Goal: Transaction & Acquisition: Download file/media

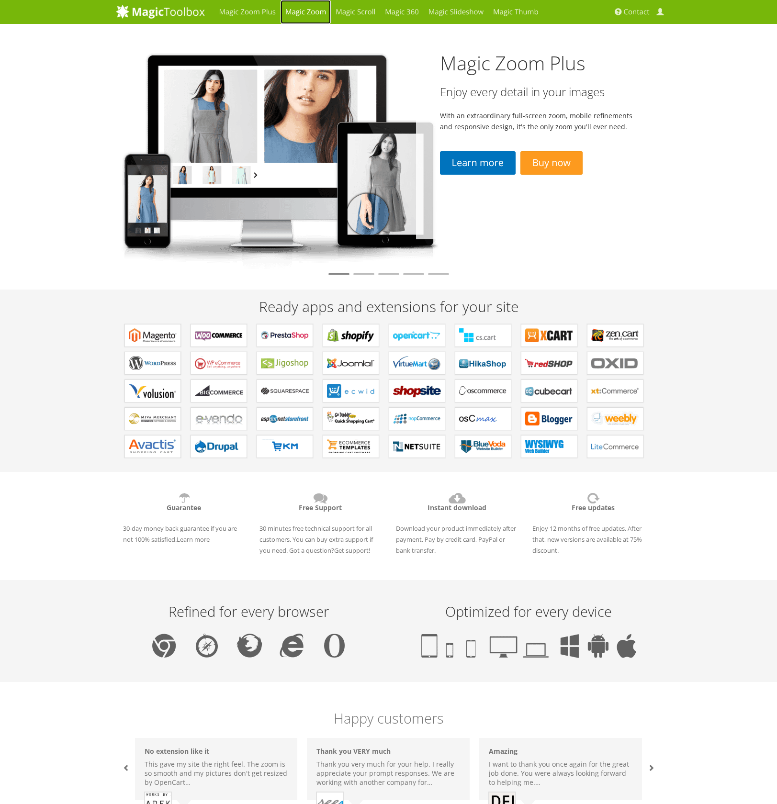
click at [314, 13] on link "Magic Zoom" at bounding box center [306, 12] width 50 height 24
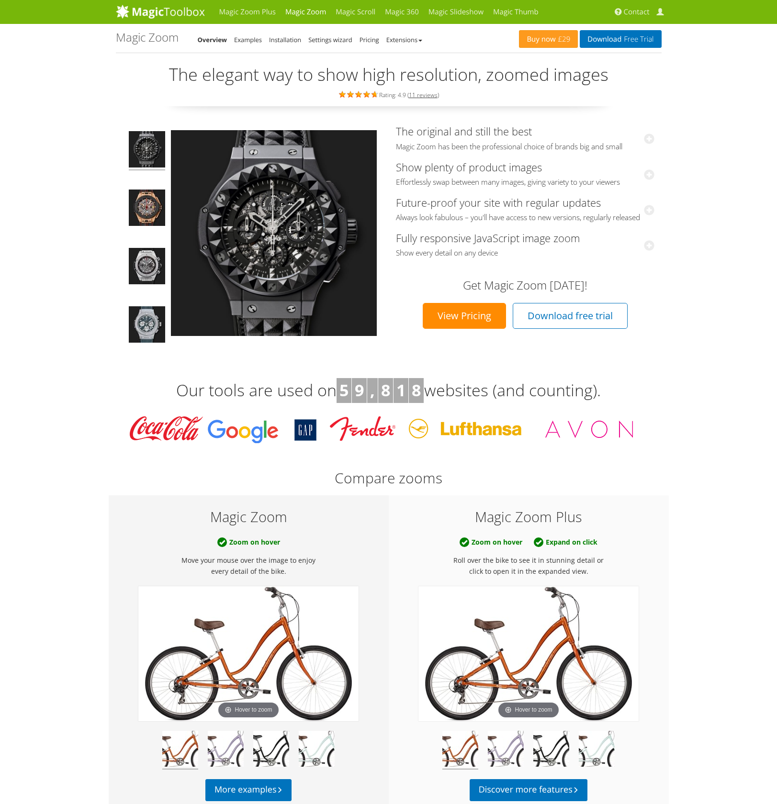
click at [454, 316] on link "View Pricing" at bounding box center [464, 316] width 83 height 26
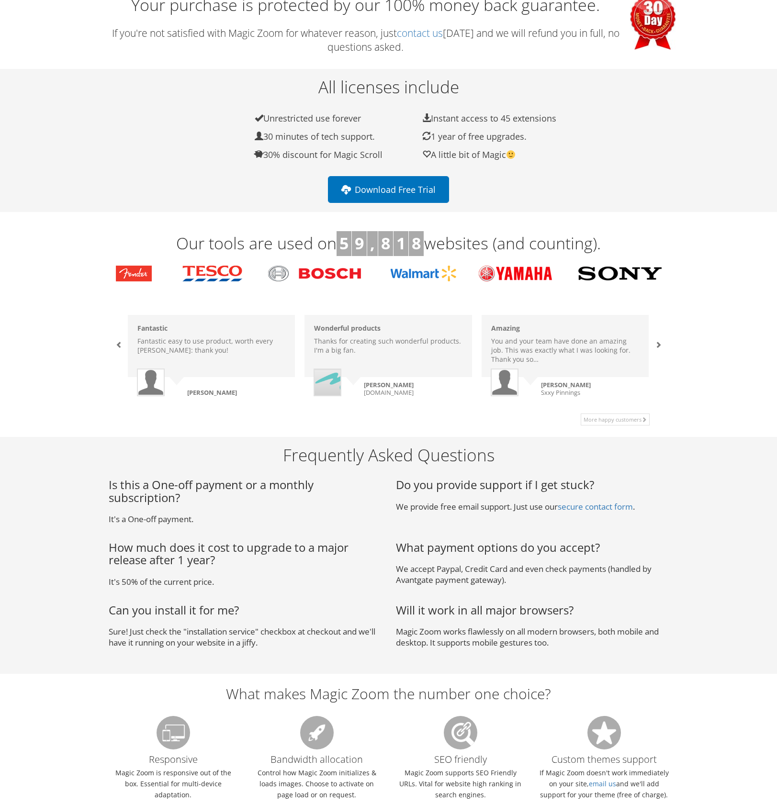
scroll to position [597, 0]
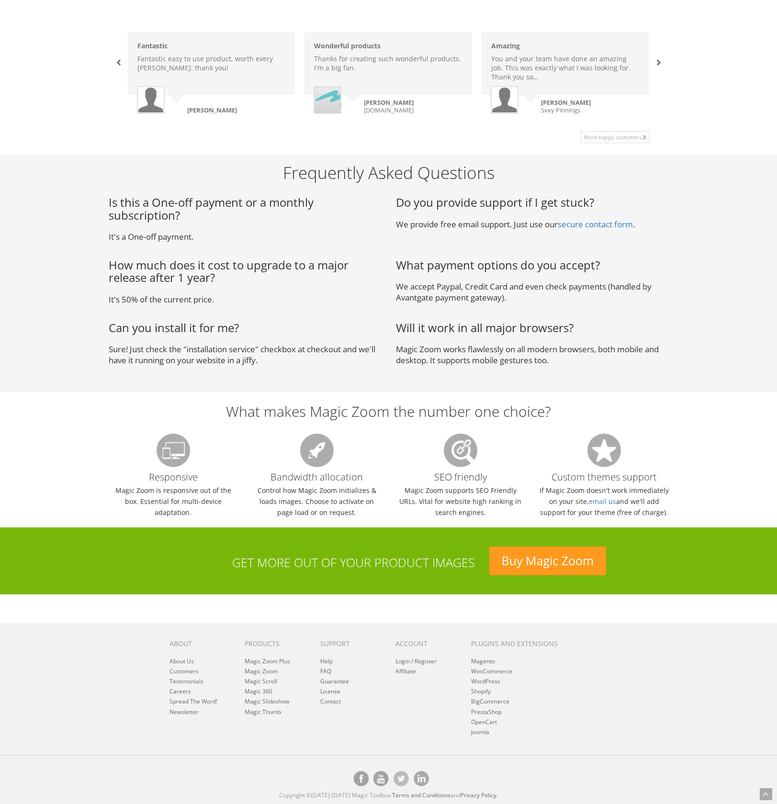
click at [457, 224] on p "We provide free email support. Just use our secure contact form ." at bounding box center [532, 224] width 273 height 11
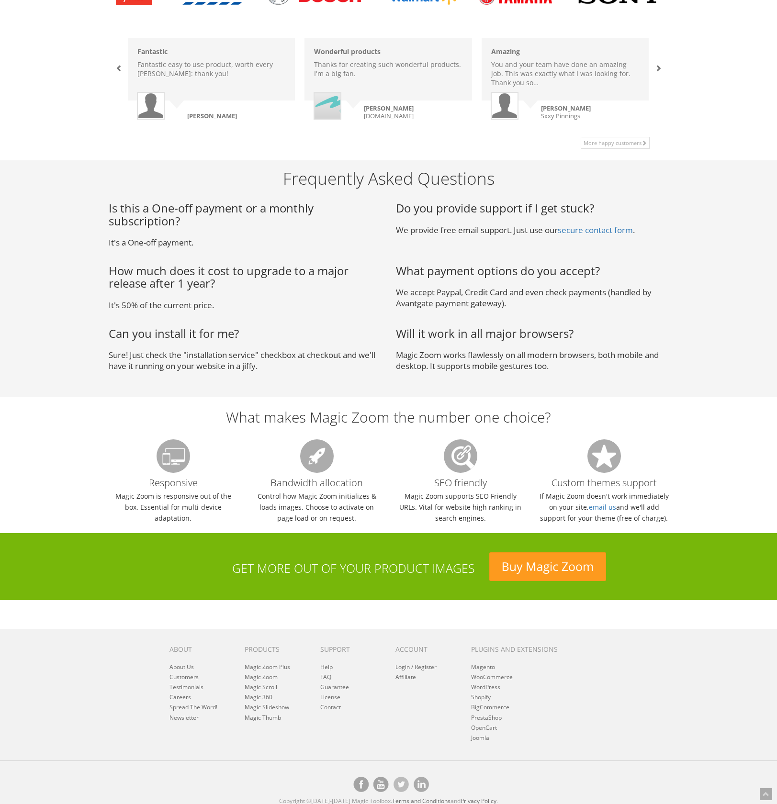
click at [137, 278] on h3 "How much does it cost to upgrade to a major release after 1 year?" at bounding box center [245, 277] width 273 height 25
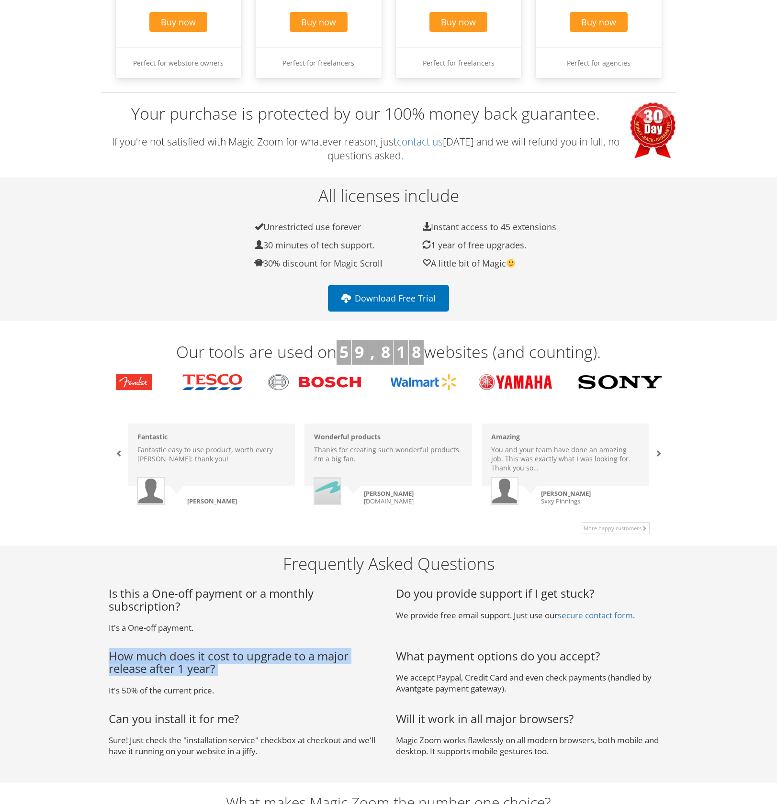
scroll to position [0, 0]
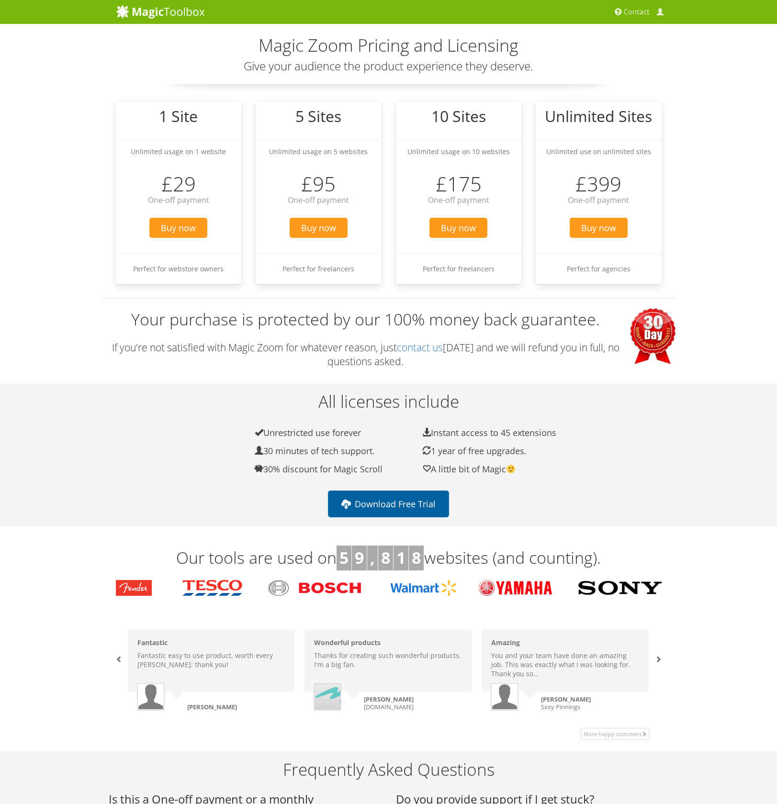
click at [400, 493] on link "Download Free Trial" at bounding box center [388, 504] width 121 height 27
